Goal: Task Accomplishment & Management: Use online tool/utility

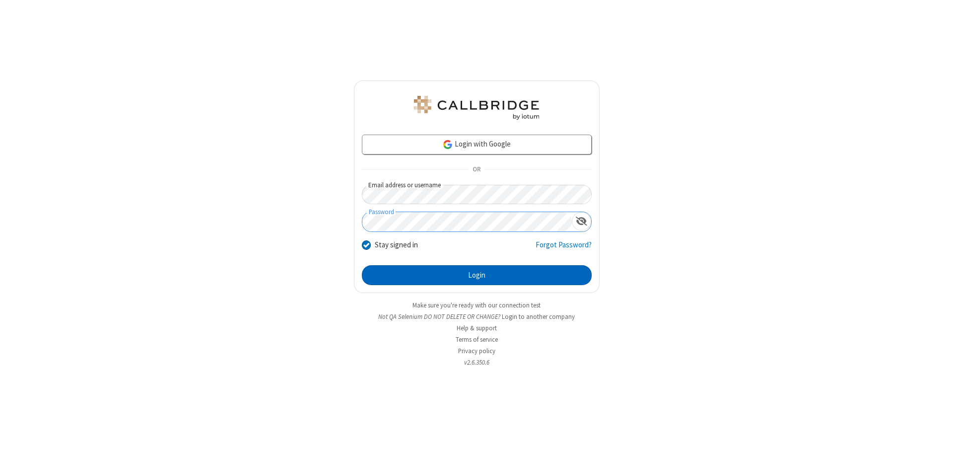
click at [476, 275] on button "Login" at bounding box center [477, 275] width 230 height 20
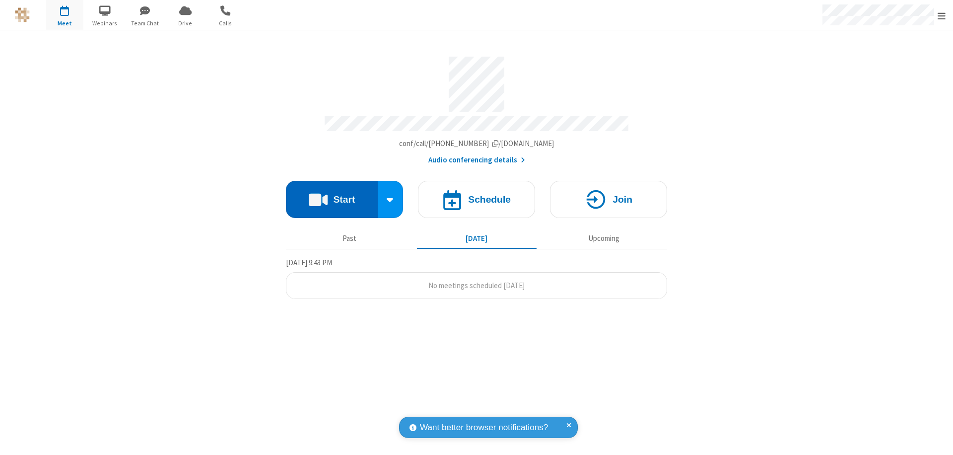
click at [331, 195] on button "Start" at bounding box center [332, 199] width 92 height 37
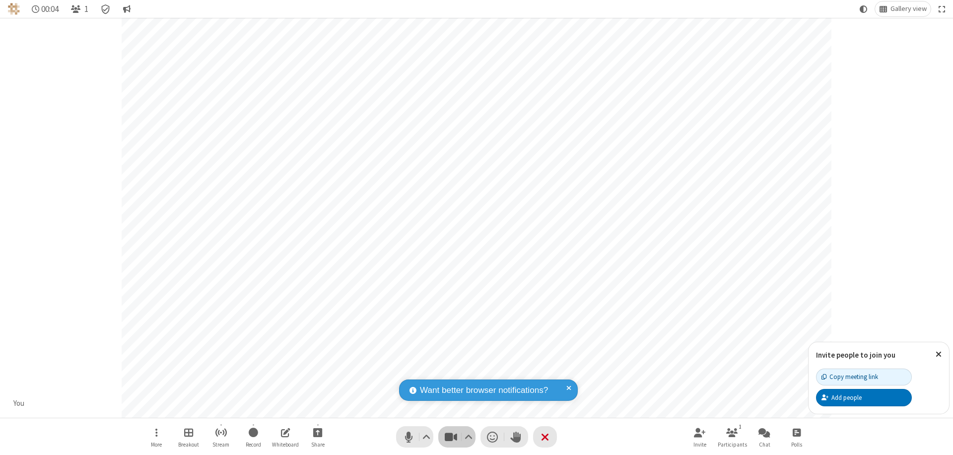
click at [451, 436] on span "Stop video (⌘+Shift+V)" at bounding box center [450, 436] width 15 height 14
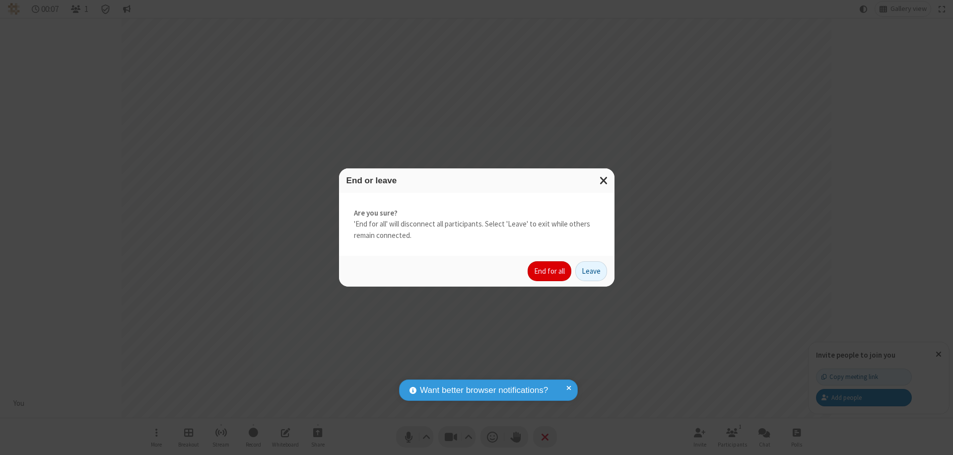
click at [550, 271] on button "End for all" at bounding box center [549, 271] width 44 height 20
